Goal: Task Accomplishment & Management: Use online tool/utility

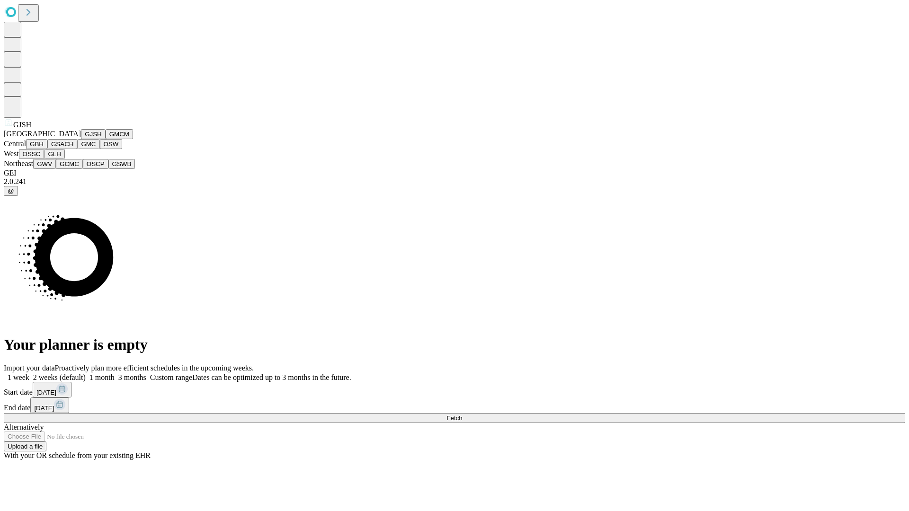
click at [81, 139] on button "GJSH" at bounding box center [93, 134] width 25 height 10
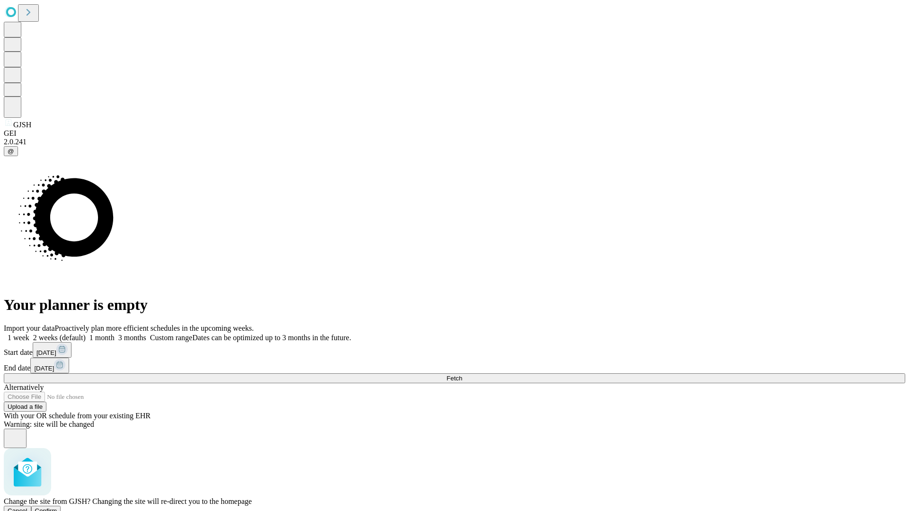
click at [57, 507] on span "Confirm" at bounding box center [46, 510] width 22 height 7
click at [86, 334] on label "2 weeks (default)" at bounding box center [57, 338] width 56 height 8
click at [462, 375] on span "Fetch" at bounding box center [454, 378] width 16 height 7
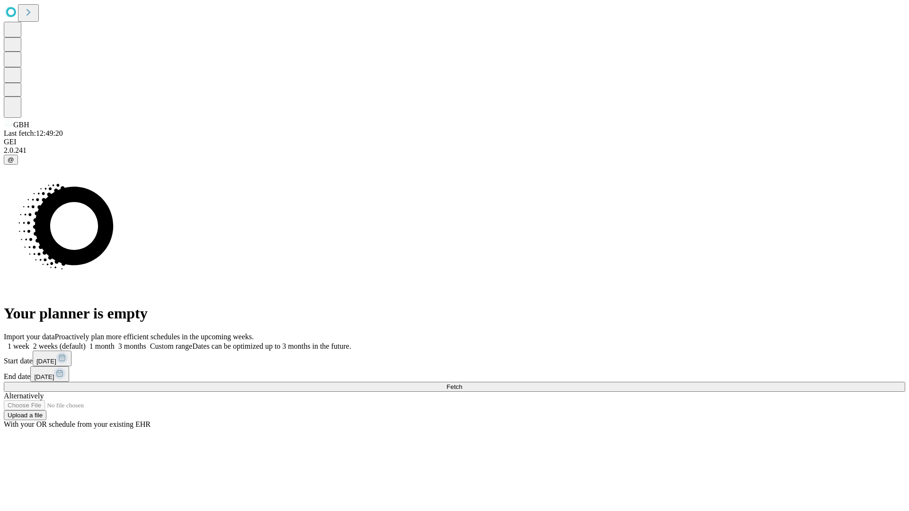
click at [462, 383] on span "Fetch" at bounding box center [454, 386] width 16 height 7
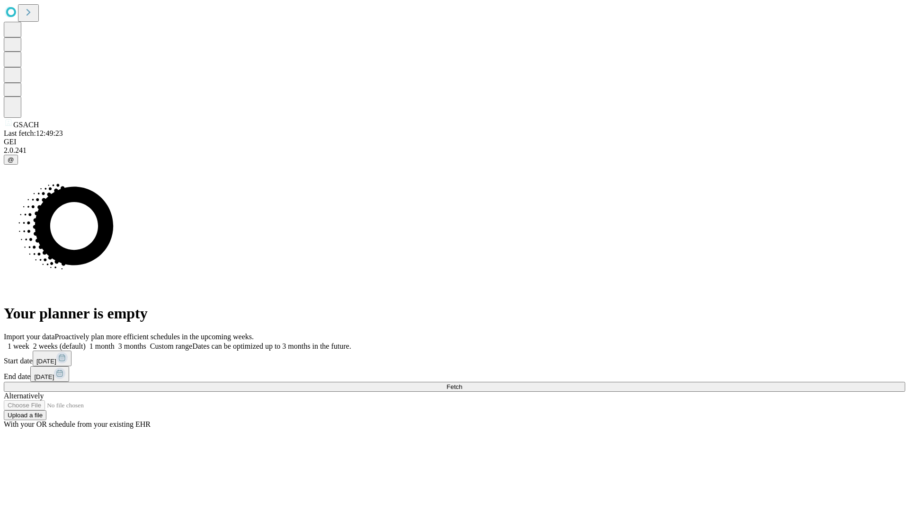
click at [462, 383] on span "Fetch" at bounding box center [454, 386] width 16 height 7
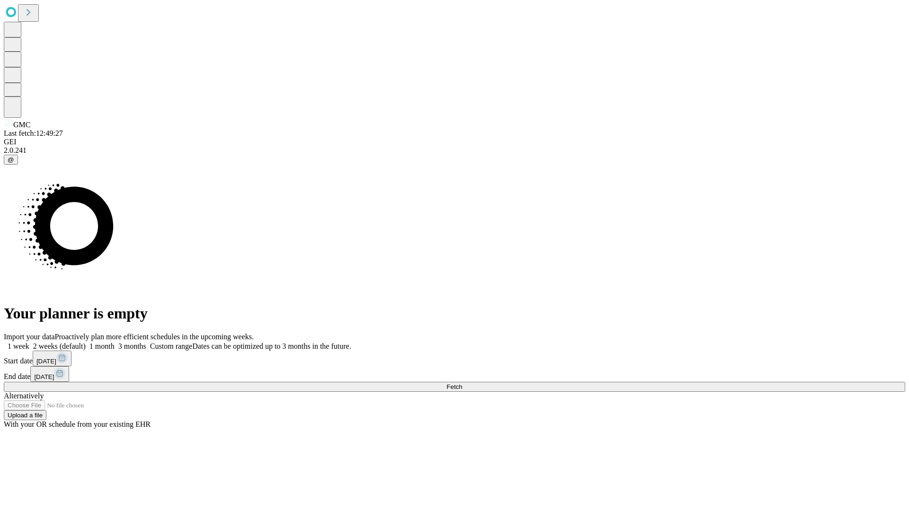
click at [86, 342] on label "2 weeks (default)" at bounding box center [57, 346] width 56 height 8
click at [462, 383] on span "Fetch" at bounding box center [454, 386] width 16 height 7
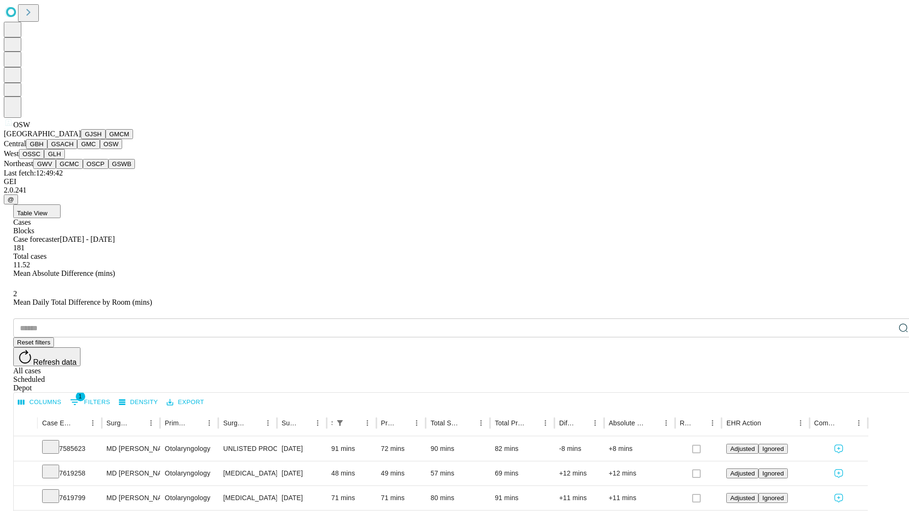
click at [44, 159] on button "OSSC" at bounding box center [32, 154] width 26 height 10
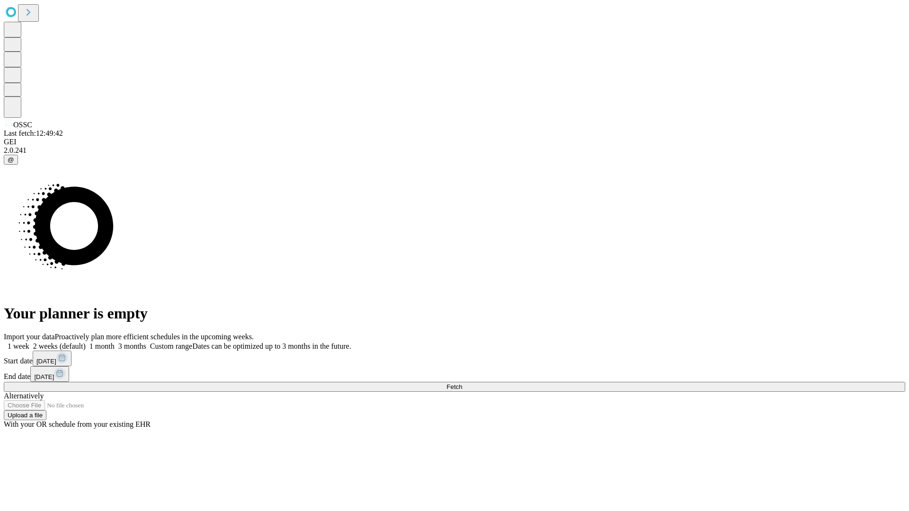
click at [86, 342] on label "2 weeks (default)" at bounding box center [57, 346] width 56 height 8
click at [462, 383] on span "Fetch" at bounding box center [454, 386] width 16 height 7
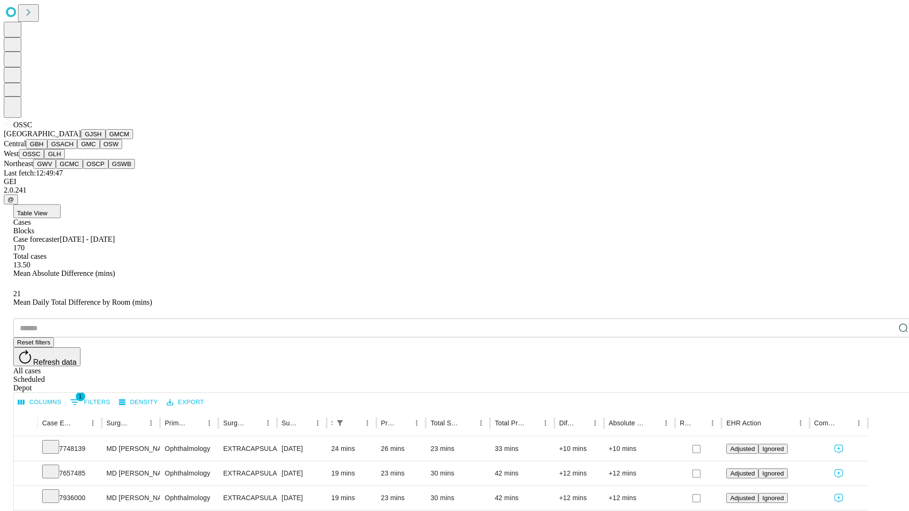
click at [64, 159] on button "GLH" at bounding box center [54, 154] width 20 height 10
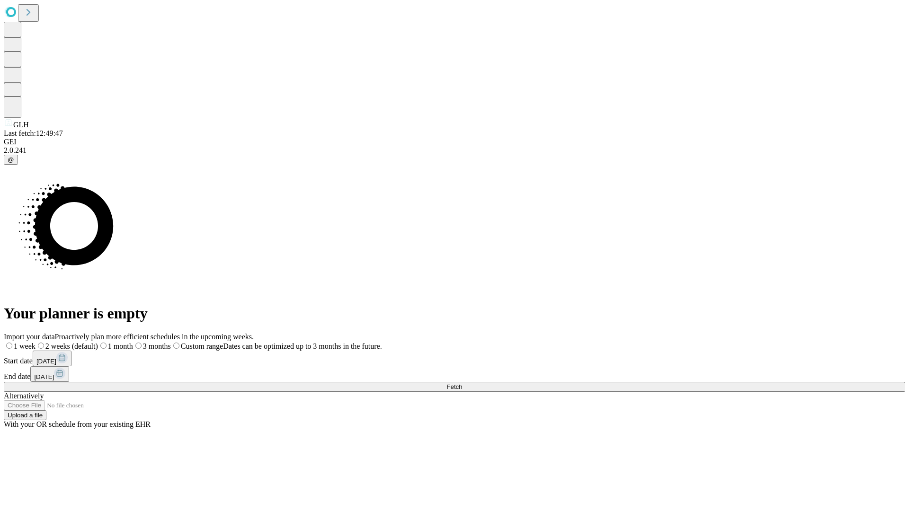
click at [98, 342] on label "2 weeks (default)" at bounding box center [66, 346] width 62 height 8
click at [462, 383] on span "Fetch" at bounding box center [454, 386] width 16 height 7
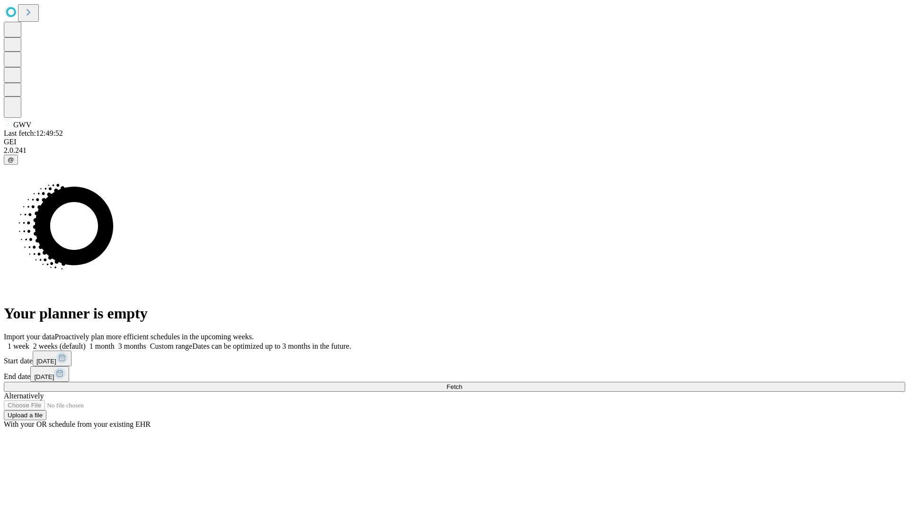
click at [462, 383] on span "Fetch" at bounding box center [454, 386] width 16 height 7
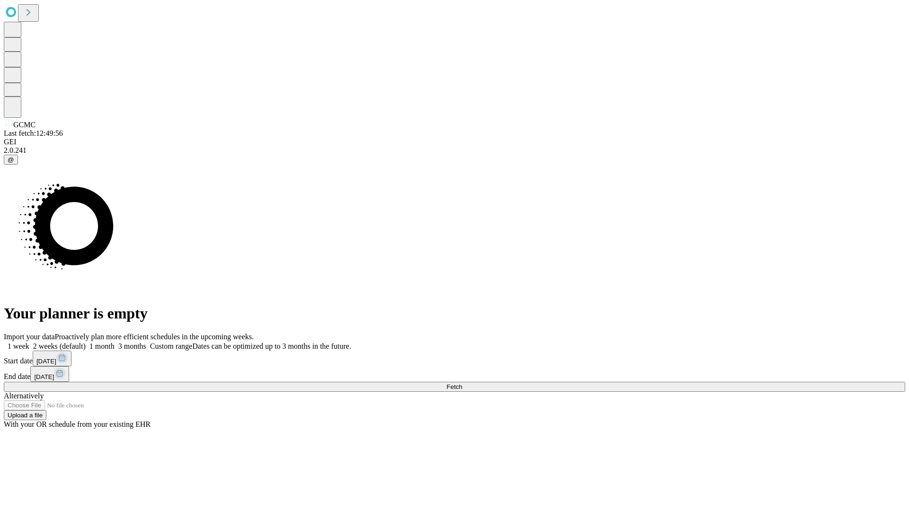
click at [86, 342] on label "2 weeks (default)" at bounding box center [57, 346] width 56 height 8
click at [462, 383] on span "Fetch" at bounding box center [454, 386] width 16 height 7
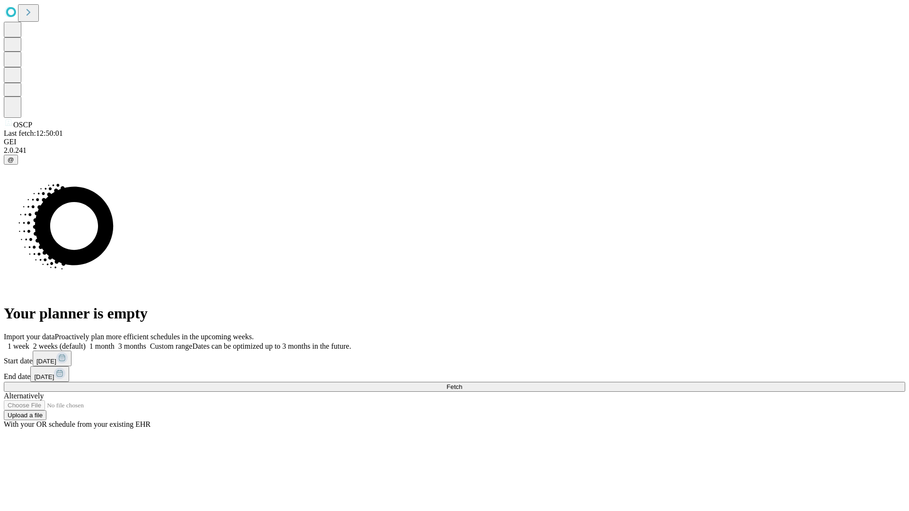
click at [86, 342] on label "2 weeks (default)" at bounding box center [57, 346] width 56 height 8
click at [462, 383] on span "Fetch" at bounding box center [454, 386] width 16 height 7
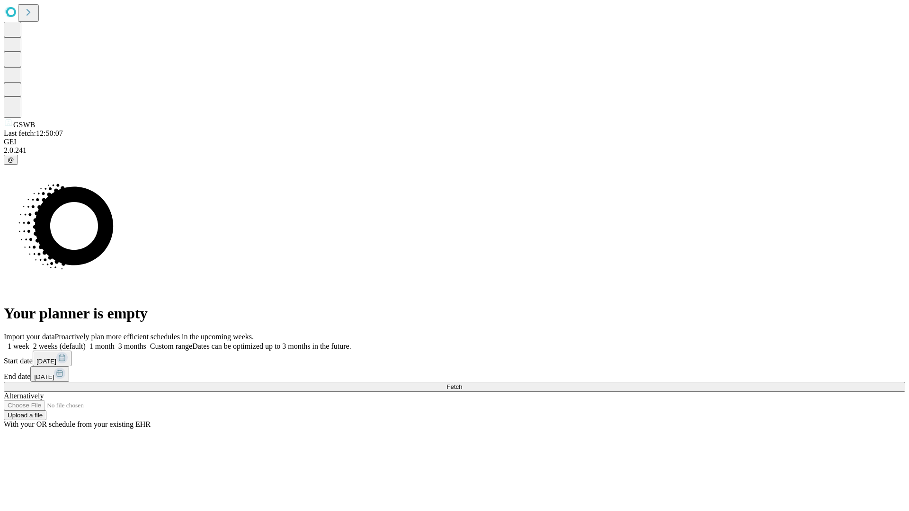
click at [86, 342] on label "2 weeks (default)" at bounding box center [57, 346] width 56 height 8
click at [462, 383] on span "Fetch" at bounding box center [454, 386] width 16 height 7
